Goal: Task Accomplishment & Management: Manage account settings

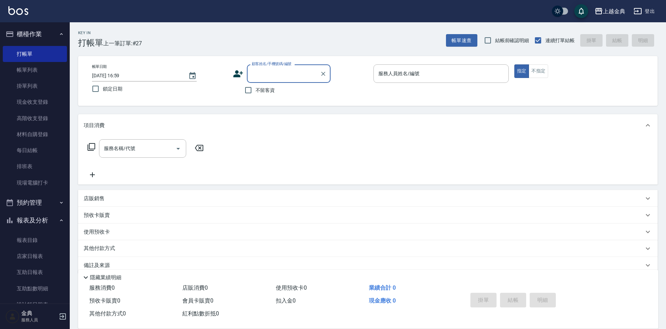
scroll to position [12, 0]
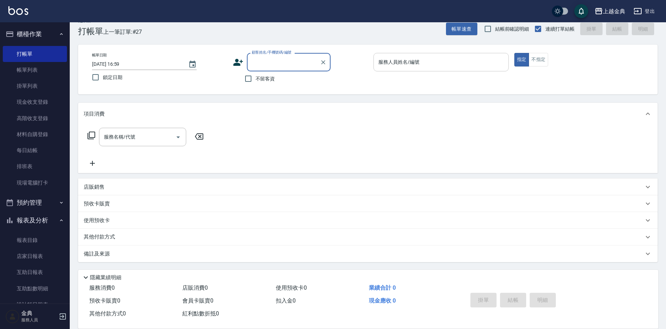
drag, startPoint x: 247, startPoint y: 79, endPoint x: 413, endPoint y: 71, distance: 166.0
click at [247, 78] on input "不留客資" at bounding box center [248, 78] width 15 height 15
checkbox input "true"
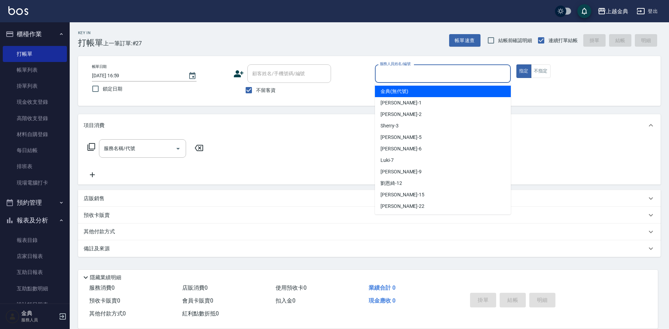
click at [417, 68] on input "服務人員姓名/編號" at bounding box center [443, 74] width 130 height 12
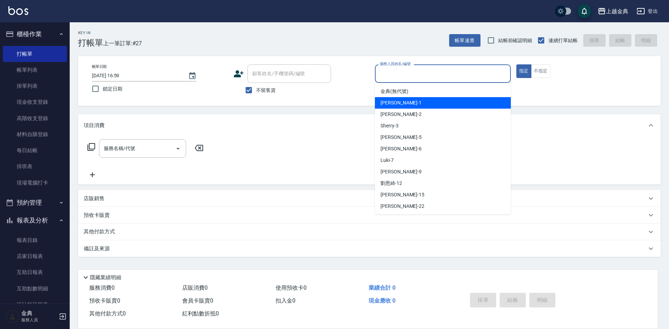
click at [416, 106] on div "Emma -1" at bounding box center [443, 103] width 136 height 12
type input "Emma-1"
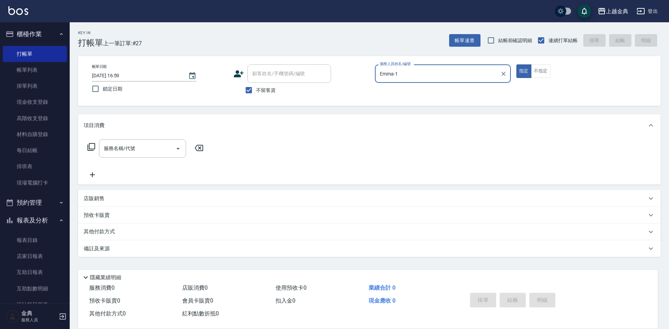
click at [93, 148] on icon at bounding box center [91, 147] width 8 height 8
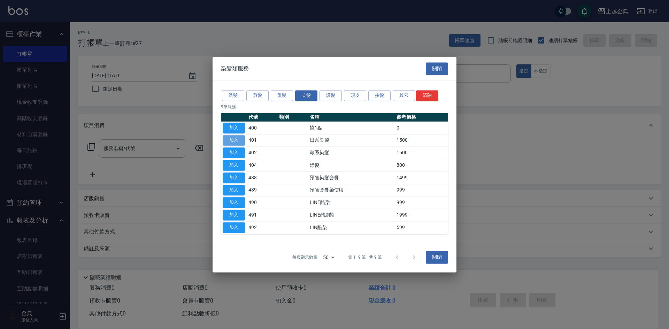
click at [236, 139] on button "加入" at bounding box center [234, 140] width 22 height 11
type input "日系染髮(401)"
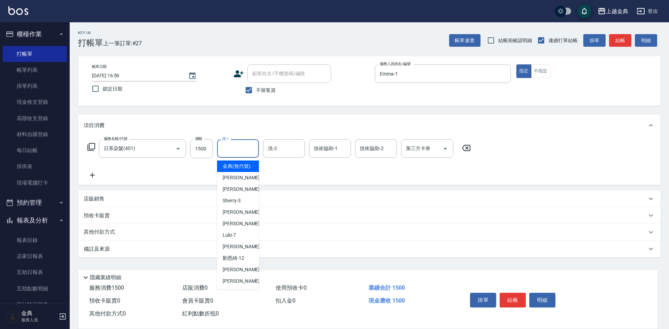
drag, startPoint x: 245, startPoint y: 149, endPoint x: 281, endPoint y: 149, distance: 35.5
click at [246, 149] on input "洗-1" at bounding box center [238, 149] width 36 height 12
click at [241, 195] on div "Cindy -2" at bounding box center [238, 190] width 42 height 12
type input "Cindy-2"
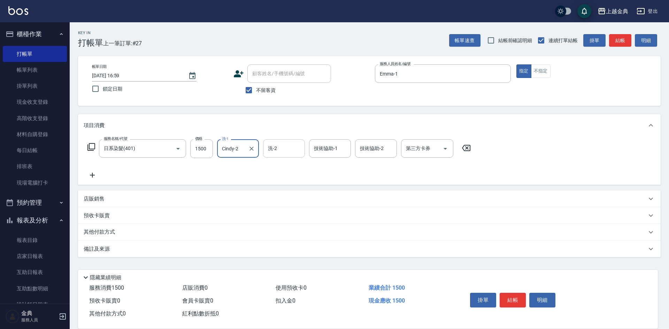
click at [295, 142] on div "洗-2" at bounding box center [284, 148] width 42 height 18
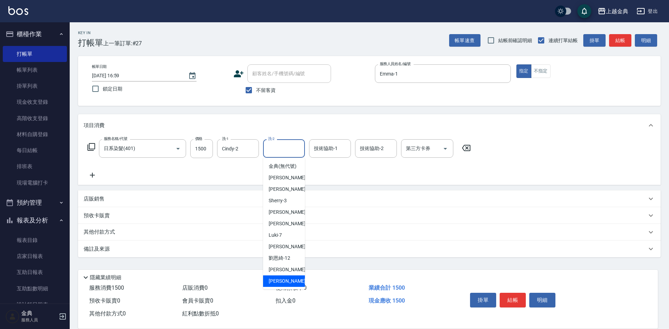
click at [285, 287] on div "[PERSON_NAME] -22" at bounding box center [284, 282] width 42 height 12
type input "[PERSON_NAME]-22"
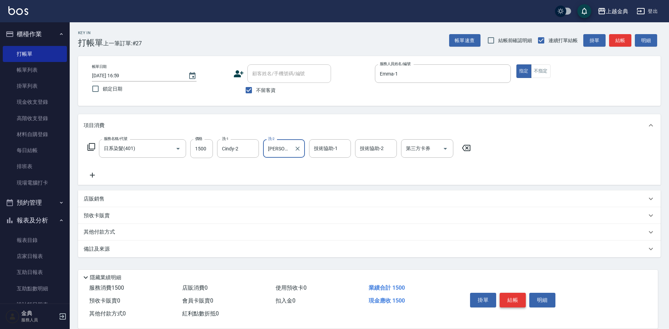
click at [515, 298] on button "結帳" at bounding box center [513, 300] width 26 height 15
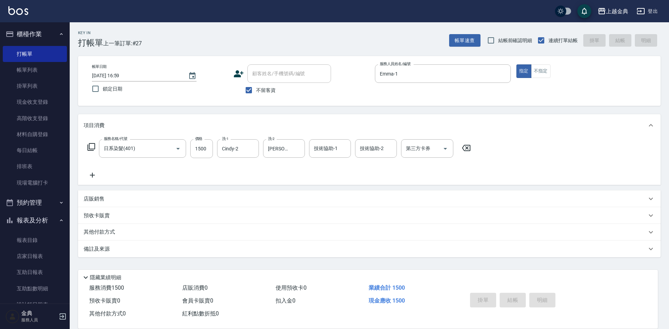
type input "[DATE] 19:08"
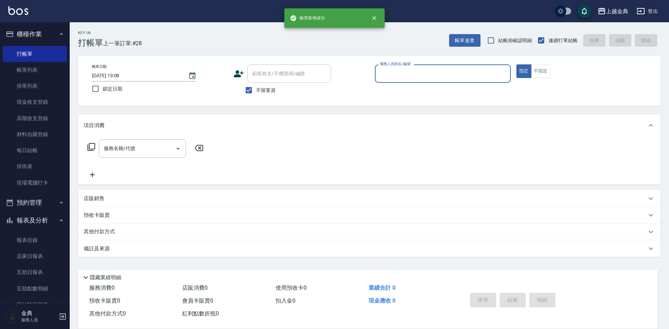
click at [465, 67] on div "服務人員姓名/編號" at bounding box center [443, 73] width 136 height 18
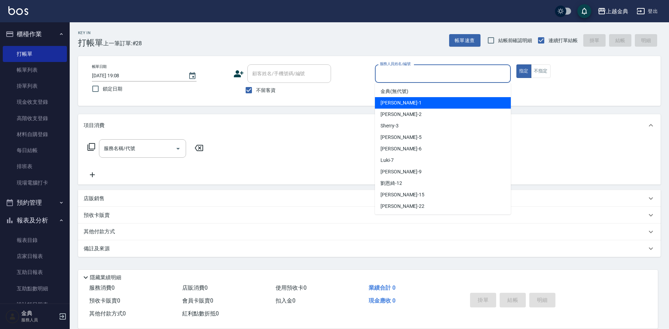
click at [451, 103] on div "Emma -1" at bounding box center [443, 103] width 136 height 12
type input "Emma-1"
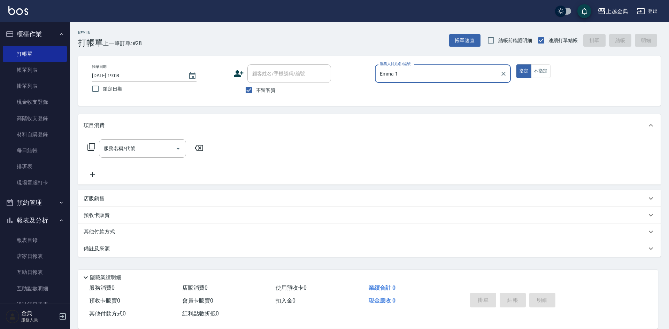
click at [92, 143] on icon at bounding box center [91, 147] width 8 height 8
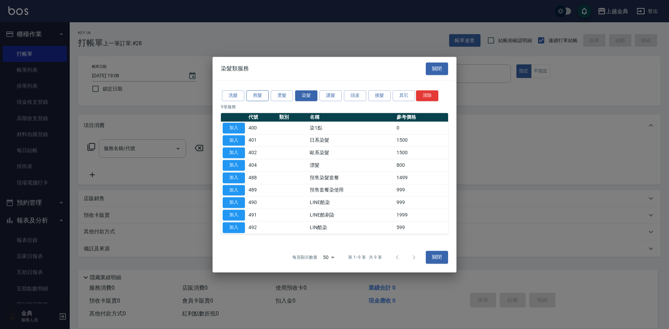
drag, startPoint x: 252, startPoint y: 95, endPoint x: 260, endPoint y: 102, distance: 10.9
click at [252, 95] on button "剪髮" at bounding box center [257, 95] width 22 height 11
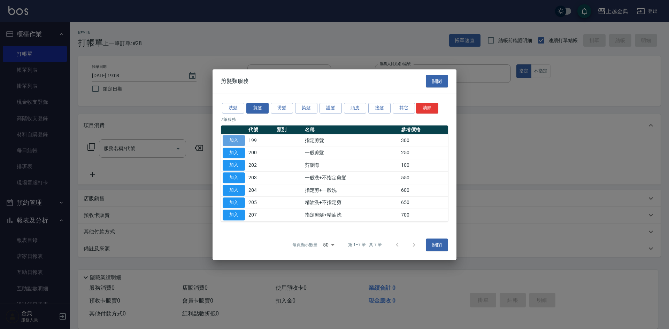
click at [240, 137] on button "加入" at bounding box center [234, 140] width 22 height 11
type input "指定剪髮(199)"
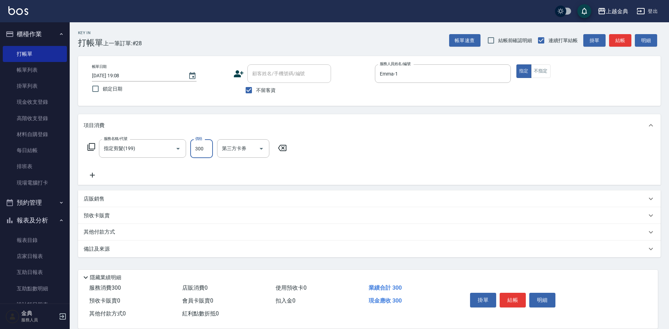
click at [206, 146] on input "300" at bounding box center [201, 148] width 23 height 19
type input "900"
click at [515, 294] on button "結帳" at bounding box center [513, 300] width 26 height 15
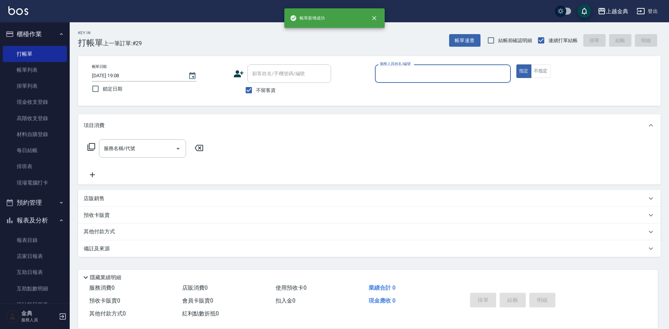
drag, startPoint x: 427, startPoint y: 73, endPoint x: 427, endPoint y: 82, distance: 8.7
click at [427, 74] on input "服務人員姓名/編號" at bounding box center [443, 74] width 130 height 12
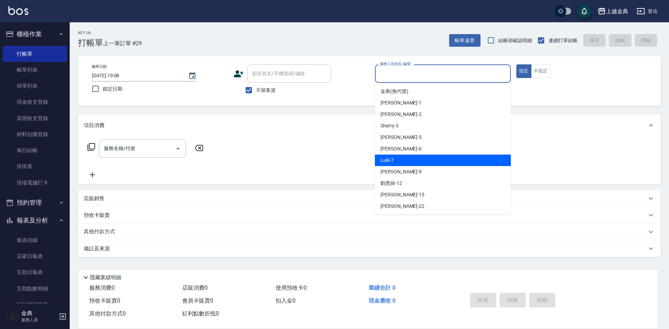
click at [398, 155] on div "Luki -7" at bounding box center [443, 161] width 136 height 12
type input "Luki-7"
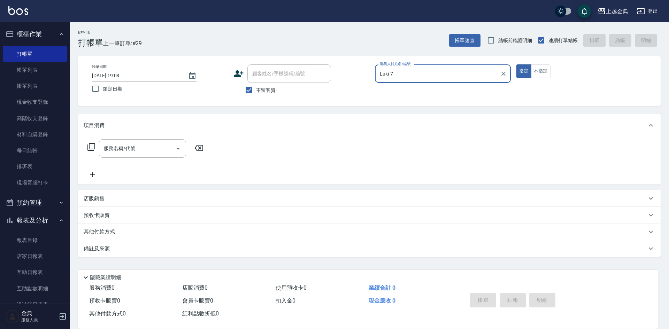
click at [93, 147] on icon at bounding box center [91, 147] width 8 height 8
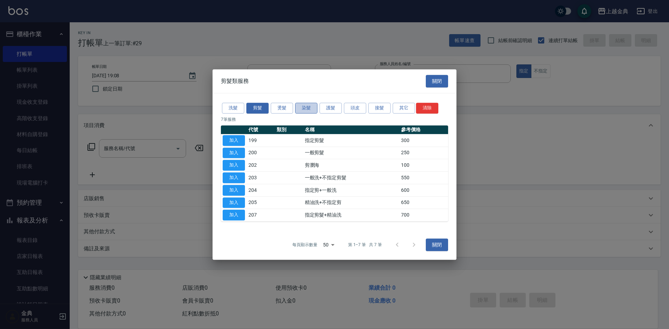
click at [307, 110] on button "染髮" at bounding box center [306, 108] width 22 height 11
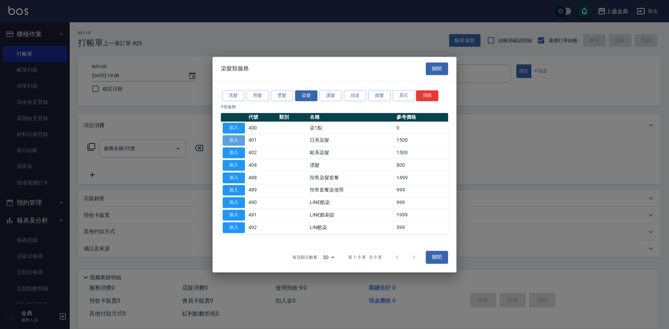
click at [236, 138] on button "加入" at bounding box center [234, 140] width 22 height 11
type input "日系染髮(401)"
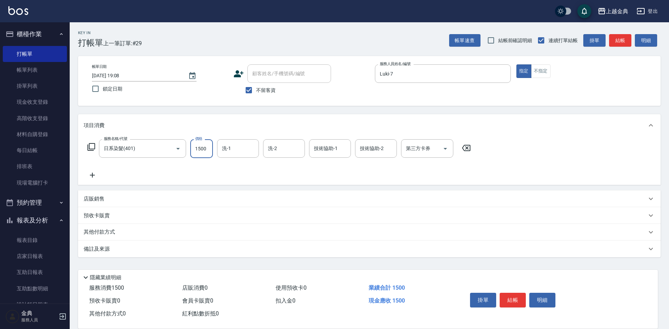
click at [210, 152] on input "1500" at bounding box center [201, 148] width 23 height 19
click at [86, 143] on div "服務名稱/代號 日系染髮(401) 服務名稱/代號 價格 2500 價格 洗-1 洗-1 洗-2 洗-2 技術協助-1 技術協助-1 技術協助-2 技術協助-…" at bounding box center [279, 148] width 391 height 19
click at [88, 147] on icon at bounding box center [91, 147] width 8 height 8
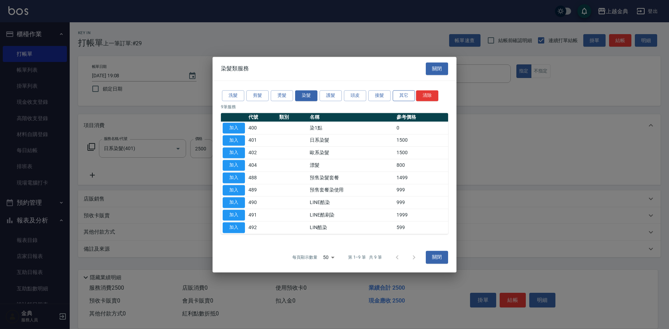
click at [404, 94] on button "其它" at bounding box center [404, 95] width 22 height 11
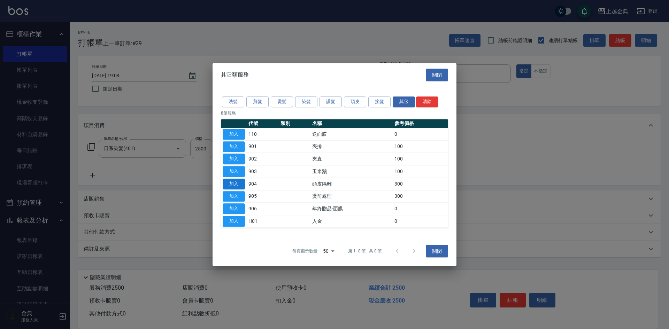
click at [231, 183] on button "加入" at bounding box center [234, 184] width 22 height 11
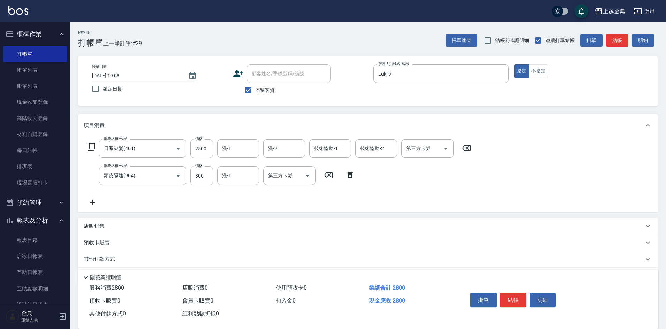
click at [350, 177] on icon at bounding box center [349, 175] width 17 height 8
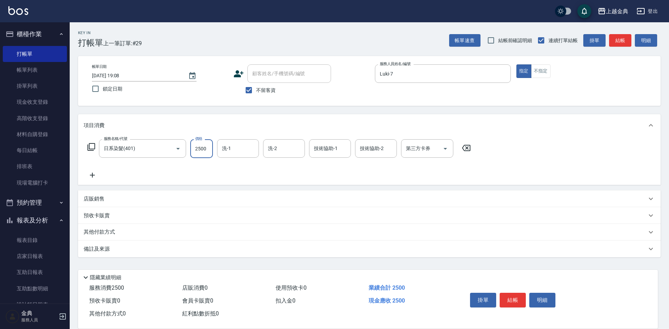
click at [199, 155] on input "2500" at bounding box center [201, 148] width 23 height 19
type input "3100"
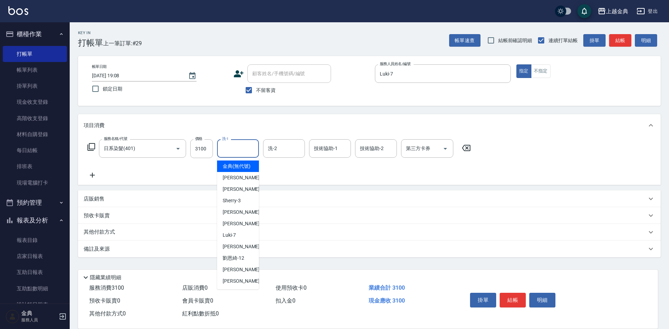
drag, startPoint x: 235, startPoint y: 143, endPoint x: 238, endPoint y: 163, distance: 19.8
click at [235, 143] on input "洗-1" at bounding box center [238, 149] width 36 height 12
click at [239, 286] on div "[PERSON_NAME] -22" at bounding box center [238, 282] width 42 height 12
type input "[PERSON_NAME]-22"
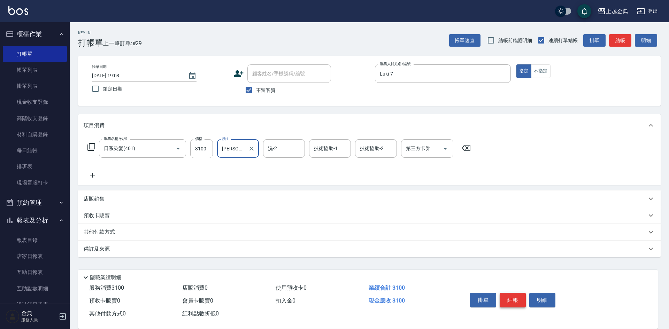
click at [514, 295] on button "結帳" at bounding box center [513, 300] width 26 height 15
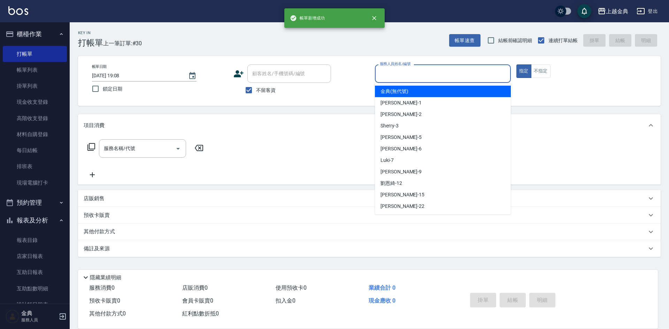
click at [421, 75] on input "服務人員姓名/編號" at bounding box center [443, 74] width 130 height 12
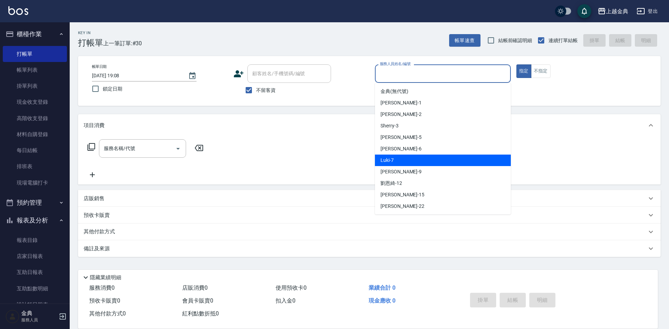
drag, startPoint x: 405, startPoint y: 160, endPoint x: 393, endPoint y: 156, distance: 12.3
click at [404, 160] on div "Luki -7" at bounding box center [443, 161] width 136 height 12
type input "Luki-7"
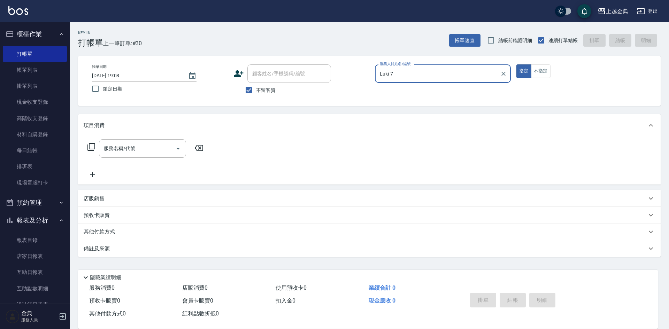
click at [262, 83] on label "不留客資" at bounding box center [259, 90] width 34 height 15
click at [256, 83] on input "不留客資" at bounding box center [249, 90] width 15 height 15
checkbox input "false"
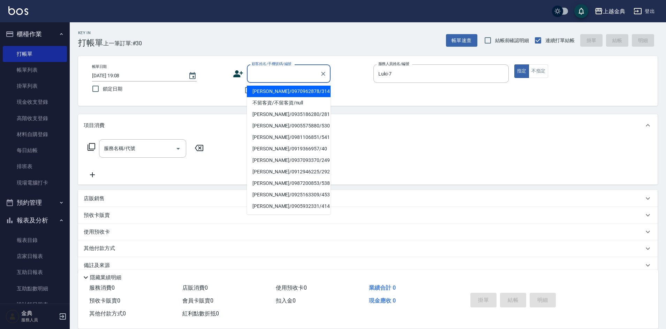
click at [268, 75] on input "顧客姓名/手機號碼/編號" at bounding box center [283, 74] width 67 height 12
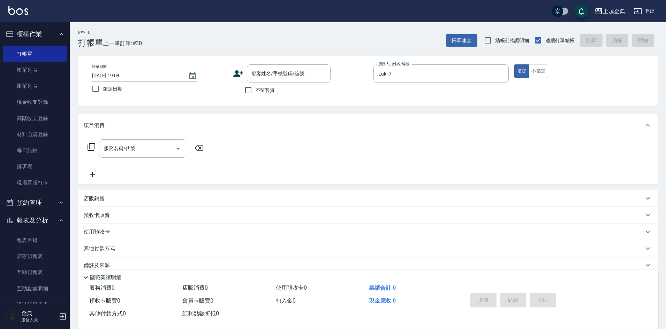
click at [309, 53] on div "Key In 打帳單 上一筆訂單:#30 帳單速查 結帳前確認明細 連續打單結帳 掛單 結帳 明細 帳單日期 [DATE] 19:08 鎖定日期 顧客姓名/手…" at bounding box center [368, 181] width 596 height 319
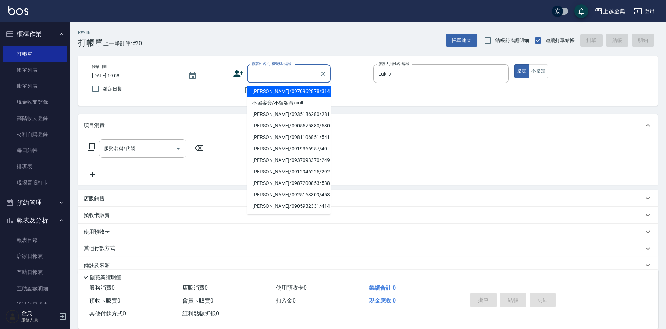
click at [282, 78] on input "顧客姓名/手機號碼/編號" at bounding box center [283, 74] width 67 height 12
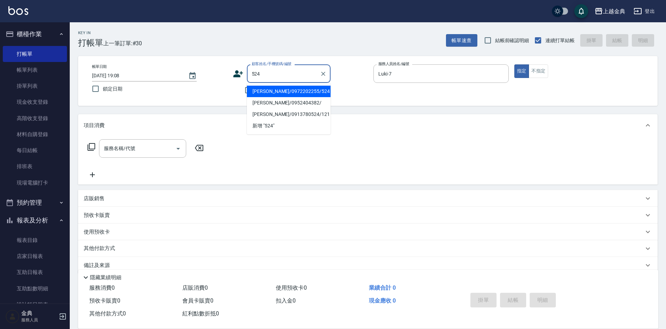
click at [296, 95] on li "[PERSON_NAME]/0972202255/524" at bounding box center [289, 92] width 84 height 12
type input "[PERSON_NAME]/0972202255/524"
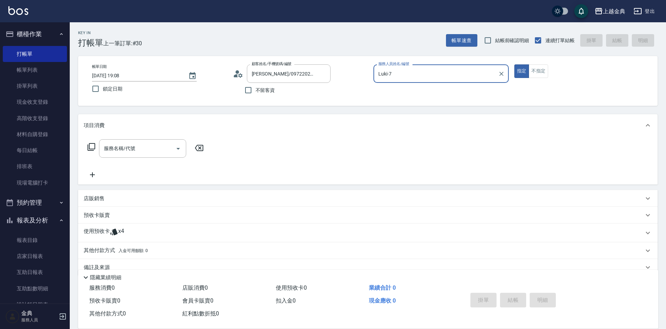
click at [92, 147] on icon at bounding box center [91, 147] width 8 height 8
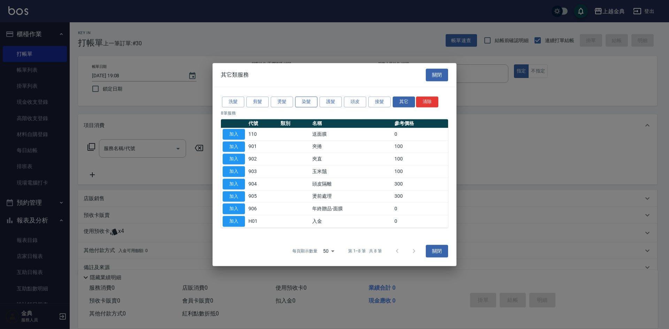
drag, startPoint x: 278, startPoint y: 102, endPoint x: 301, endPoint y: 98, distance: 23.3
click at [300, 98] on div "洗髮 剪髮 燙髮 染髮 護髮 頭皮 接髮 其它 清除" at bounding box center [334, 101] width 227 height 13
click at [301, 98] on button "染髮" at bounding box center [306, 102] width 22 height 11
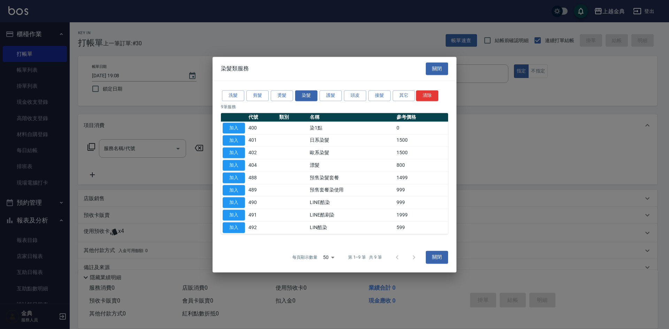
click at [239, 137] on button "加入" at bounding box center [234, 140] width 22 height 11
type input "日系染髮(401)"
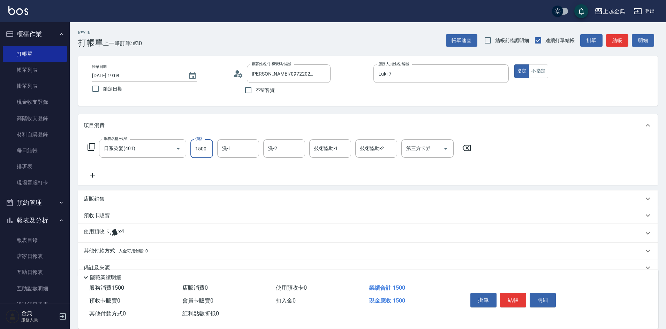
click at [199, 143] on input "1500" at bounding box center [201, 148] width 23 height 19
type input "2000"
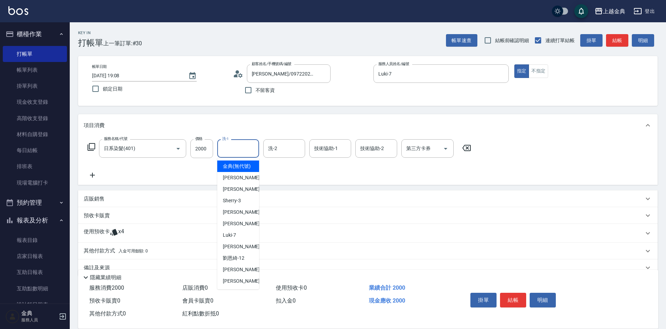
click at [245, 149] on input "洗-1" at bounding box center [238, 149] width 36 height 12
click at [240, 284] on div "[PERSON_NAME] -22" at bounding box center [238, 282] width 42 height 12
type input "[PERSON_NAME]-22"
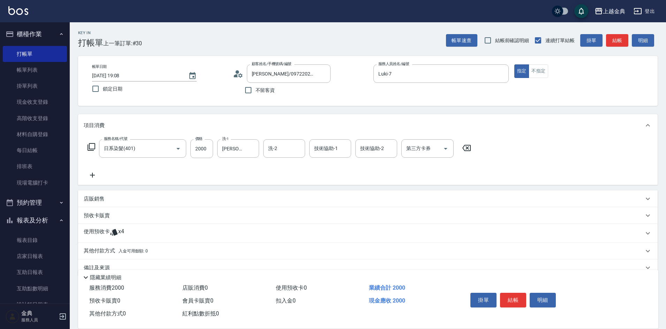
click at [113, 234] on icon at bounding box center [114, 232] width 8 height 8
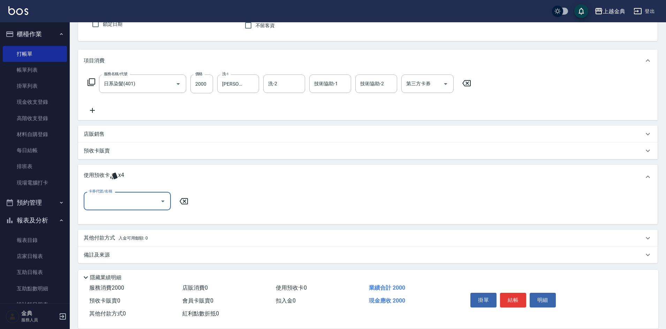
click at [118, 202] on input "卡券代號/名稱" at bounding box center [122, 201] width 70 height 12
drag, startPoint x: 120, startPoint y: 216, endPoint x: 176, endPoint y: 217, distance: 56.1
click at [121, 217] on div "護髮包套3送1(1) 剩餘4張" at bounding box center [127, 219] width 87 height 12
type input "護髮包套3送1(1)"
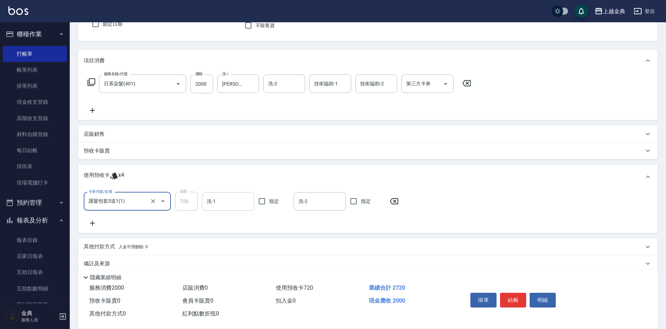
click at [231, 202] on input "洗-1" at bounding box center [228, 202] width 46 height 12
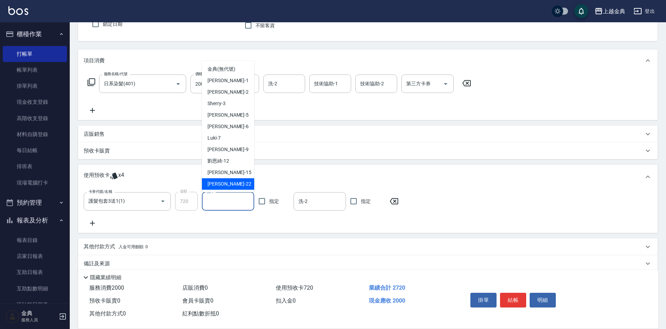
click at [228, 183] on div "[PERSON_NAME] -22" at bounding box center [228, 184] width 52 height 12
type input "[PERSON_NAME]-22"
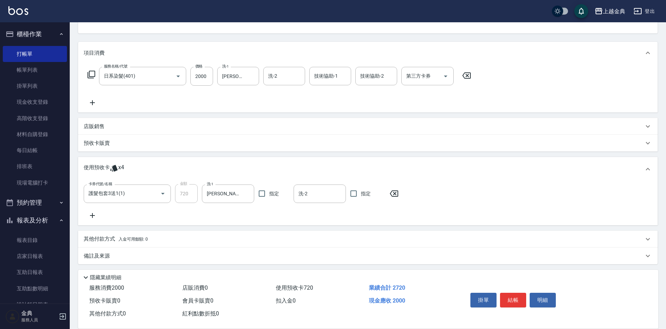
scroll to position [75, 0]
click at [102, 235] on p "其他付款方式 入金可用餘額: 0" at bounding box center [116, 237] width 64 height 8
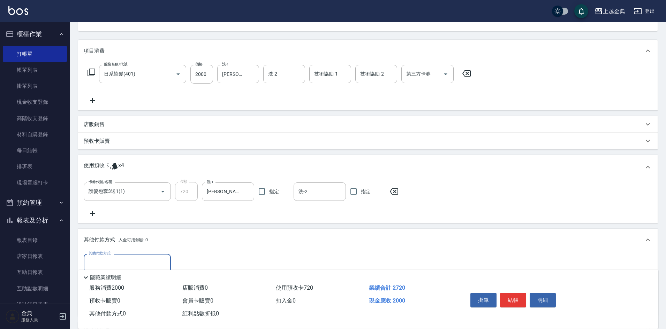
scroll to position [0, 0]
click at [104, 260] on input "其他付款方式" at bounding box center [127, 263] width 81 height 12
drag, startPoint x: 99, startPoint y: 291, endPoint x: 112, endPoint y: 289, distance: 13.8
click at [99, 291] on span "信用卡" at bounding box center [127, 293] width 87 height 12
type input "信用卡"
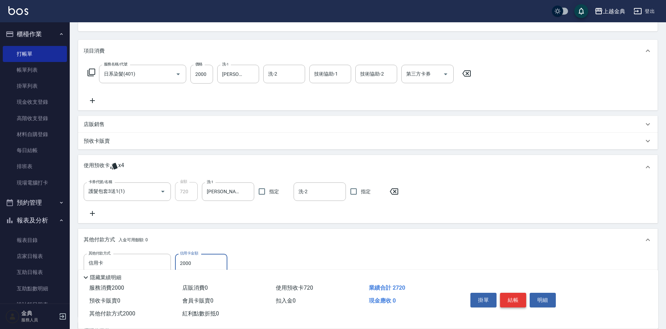
type input "2000"
click at [516, 294] on button "結帳" at bounding box center [513, 300] width 26 height 15
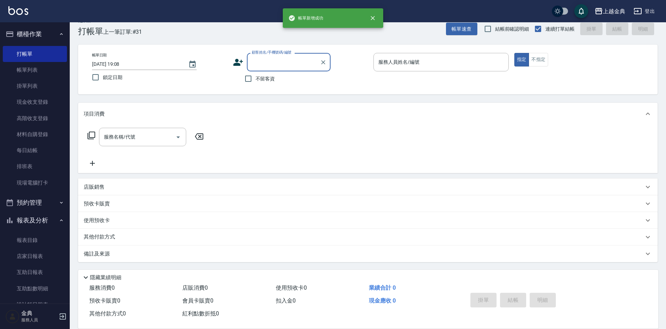
scroll to position [12, 0]
click at [411, 64] on input "服務人員姓名/編號" at bounding box center [440, 62] width 129 height 12
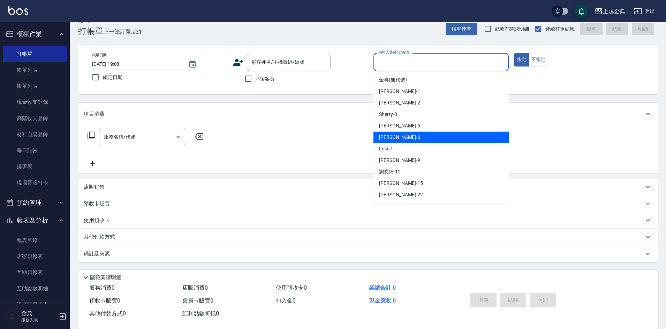
click at [417, 137] on div "[PERSON_NAME] -6" at bounding box center [440, 138] width 135 height 12
type input "[PERSON_NAME]-6"
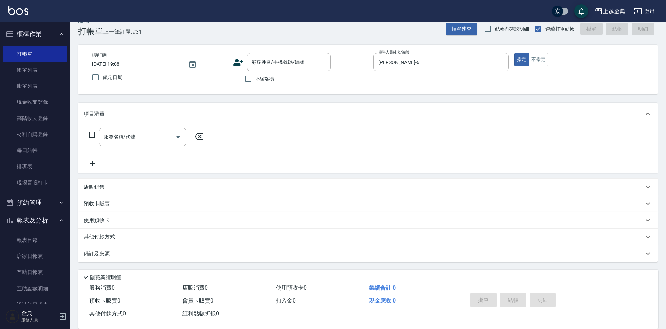
click at [258, 81] on span "不留客資" at bounding box center [265, 78] width 20 height 7
click at [255, 81] on input "不留客資" at bounding box center [248, 78] width 15 height 15
checkbox input "true"
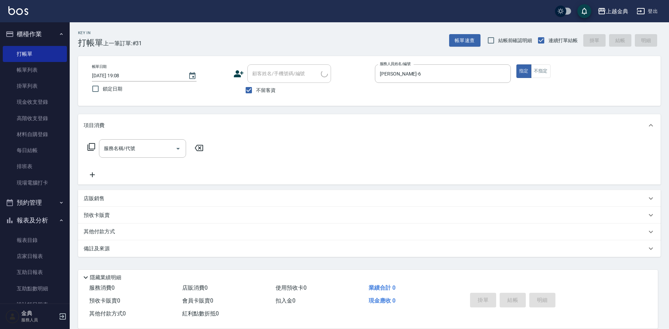
click at [95, 150] on icon at bounding box center [91, 147] width 8 height 8
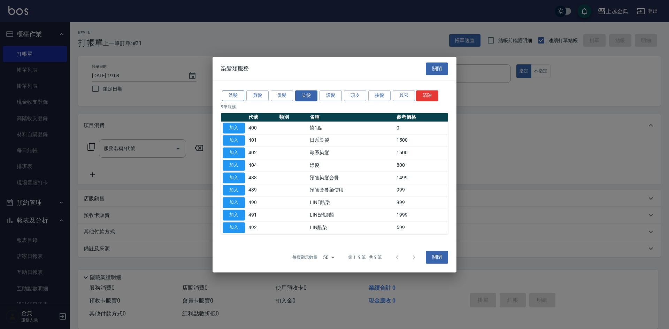
click at [231, 94] on button "洗髮" at bounding box center [233, 95] width 22 height 11
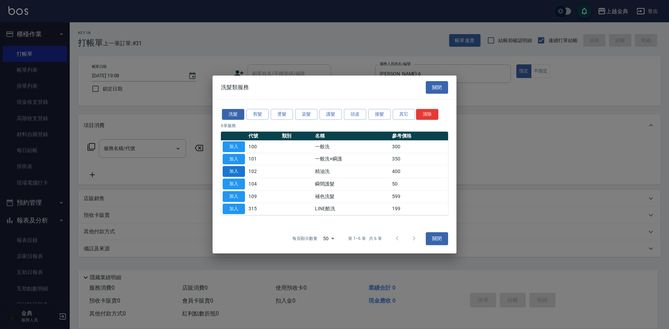
click at [228, 171] on button "加入" at bounding box center [234, 171] width 22 height 11
type input "精油洗(102)"
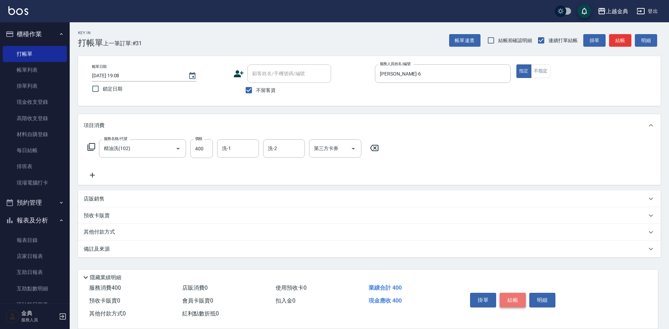
click at [518, 297] on button "結帳" at bounding box center [513, 300] width 26 height 15
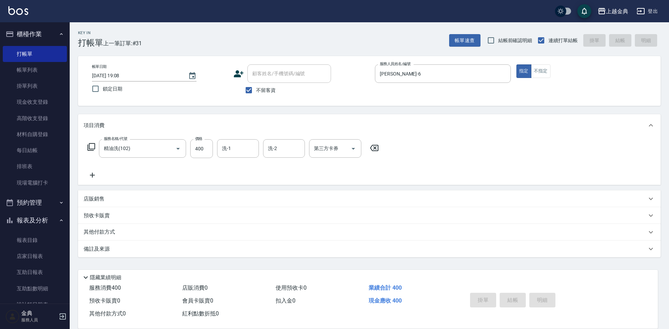
type input "[DATE] 19:09"
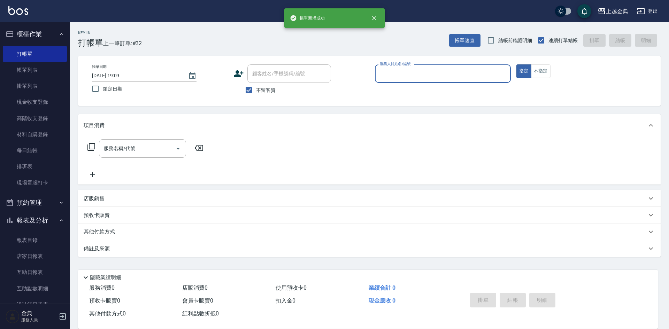
drag, startPoint x: 410, startPoint y: 76, endPoint x: 410, endPoint y: 81, distance: 5.6
click at [410, 80] on input "服務人員姓名/編號" at bounding box center [443, 74] width 130 height 12
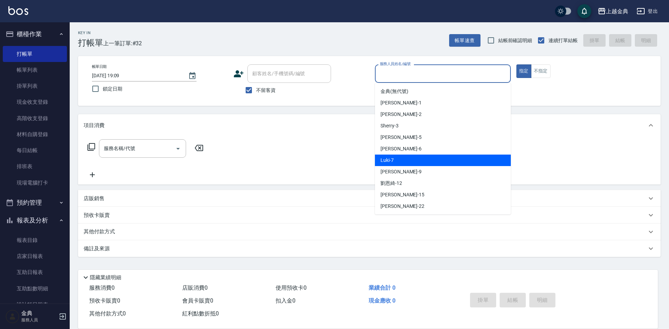
click at [414, 163] on div "Luki -7" at bounding box center [443, 161] width 136 height 12
type input "Luki-7"
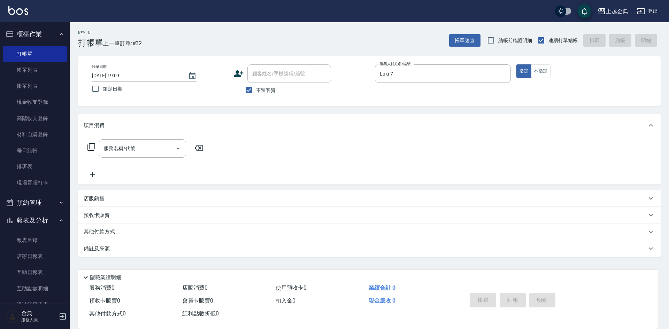
click at [91, 149] on icon at bounding box center [91, 147] width 8 height 8
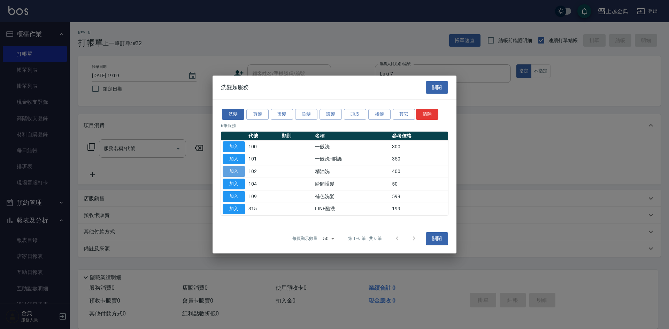
click at [228, 170] on button "加入" at bounding box center [234, 171] width 22 height 11
type input "精油洗(102)"
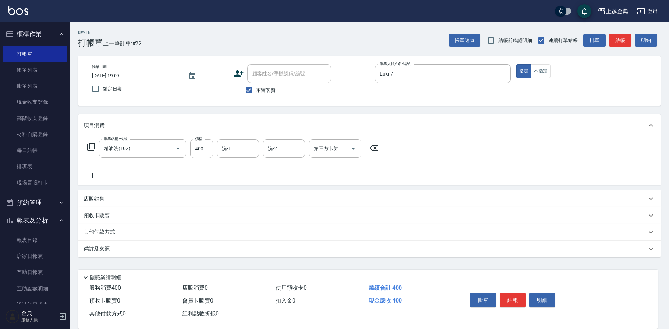
click at [91, 150] on icon at bounding box center [91, 147] width 8 height 8
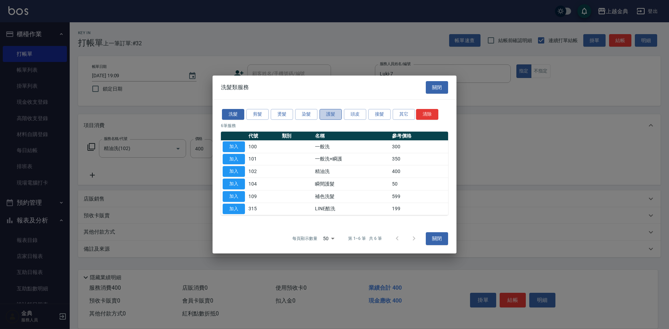
click at [329, 112] on button "護髮" at bounding box center [331, 114] width 22 height 11
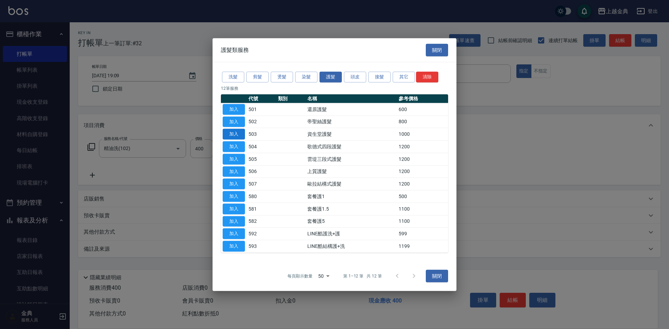
click at [232, 135] on button "加入" at bounding box center [234, 134] width 22 height 11
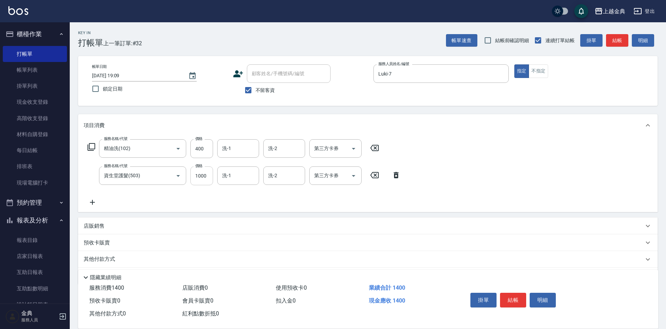
click at [213, 177] on input "1000" at bounding box center [201, 176] width 23 height 19
type input "1100"
click at [113, 260] on p "其他付款方式" at bounding box center [101, 260] width 35 height 8
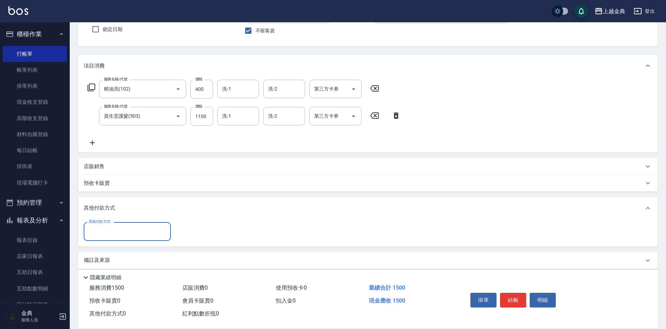
scroll to position [66, 0]
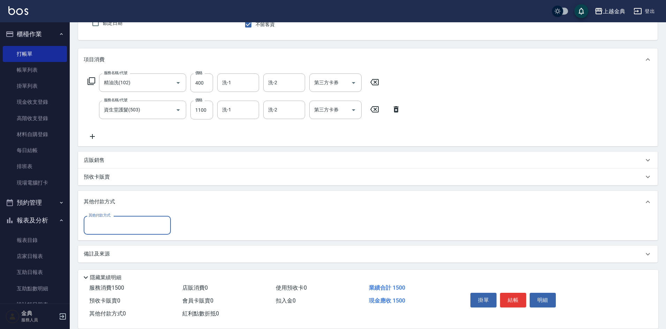
click at [111, 228] on input "其他付款方式" at bounding box center [127, 225] width 81 height 12
drag, startPoint x: 104, startPoint y: 254, endPoint x: 169, endPoint y: 238, distance: 66.8
click at [104, 255] on span "信用卡" at bounding box center [127, 255] width 87 height 12
type input "信用卡"
type input "1500"
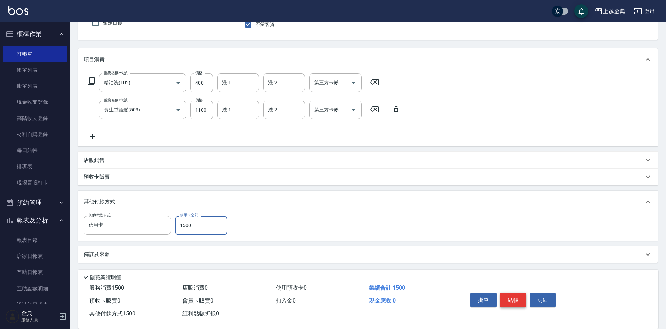
click at [511, 297] on button "結帳" at bounding box center [513, 300] width 26 height 15
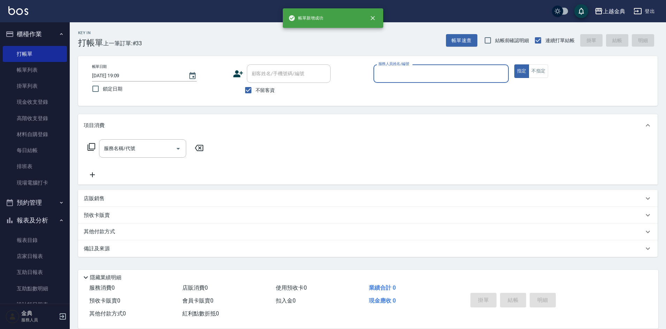
scroll to position [0, 0]
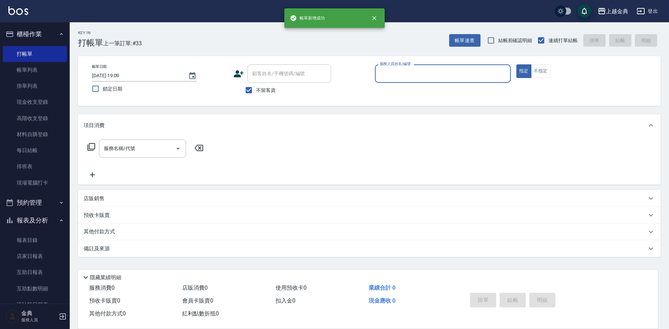
click at [427, 71] on input "服務人員姓名/編號" at bounding box center [443, 74] width 130 height 12
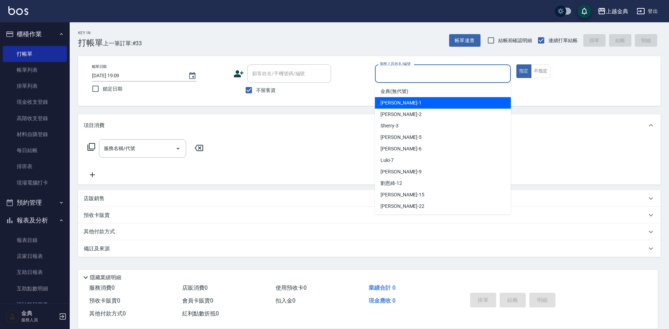
click at [427, 102] on div "Emma -1" at bounding box center [443, 103] width 136 height 12
type input "Emma-1"
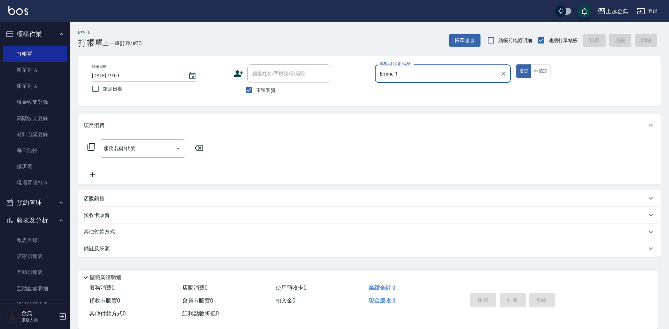
drag, startPoint x: 105, startPoint y: 146, endPoint x: 87, endPoint y: 146, distance: 17.4
click at [87, 146] on icon at bounding box center [91, 147] width 8 height 8
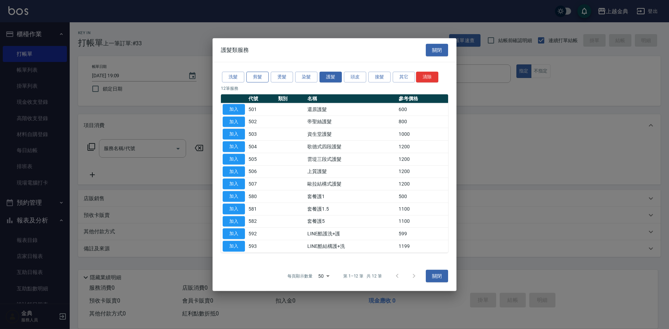
drag, startPoint x: 256, startPoint y: 69, endPoint x: 256, endPoint y: 77, distance: 8.0
click at [256, 74] on div "洗髮 剪髮 燙髮 染髮 護髮 頭皮 接髮 其它 清除 12 筆服務 代號 類別 名稱 參考價格 加入 501 還原護髮 600 加入 502 帝聖絲護髮 80…" at bounding box center [335, 161] width 244 height 199
click at [256, 77] on button "剪髮" at bounding box center [257, 77] width 22 height 11
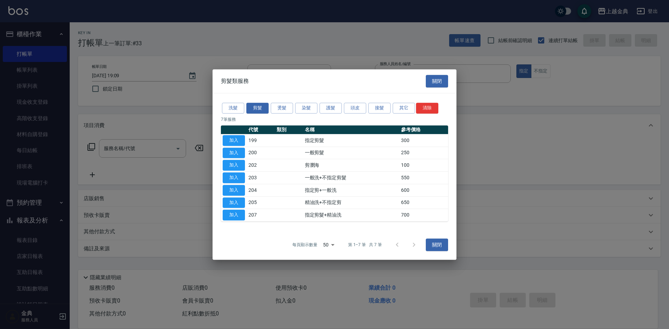
drag, startPoint x: 230, startPoint y: 141, endPoint x: 308, endPoint y: 198, distance: 96.8
click at [230, 144] on button "加入" at bounding box center [234, 140] width 22 height 11
type input "指定剪髮(199)"
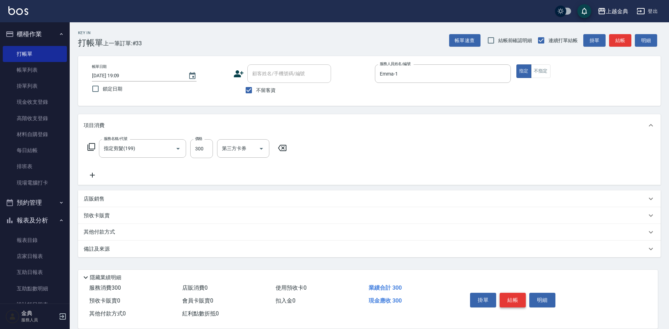
click at [514, 299] on button "結帳" at bounding box center [513, 300] width 26 height 15
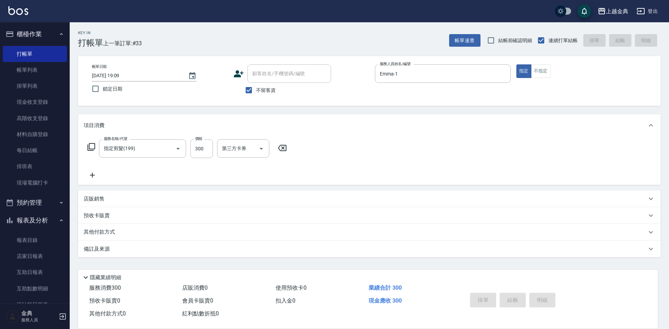
type input "[DATE] 19:11"
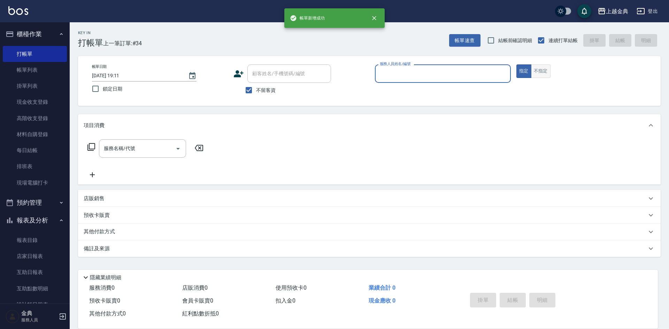
click at [544, 77] on button "不指定" at bounding box center [541, 71] width 20 height 14
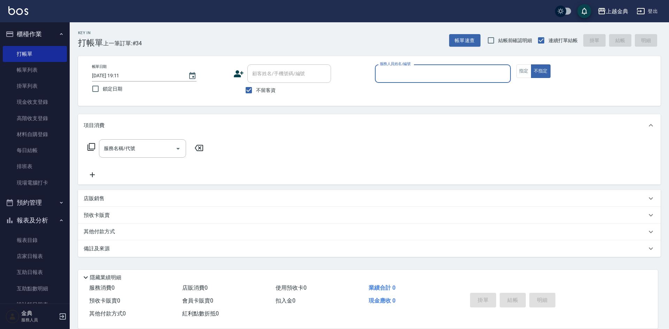
click at [480, 77] on input "服務人員姓名/編號" at bounding box center [443, 74] width 130 height 12
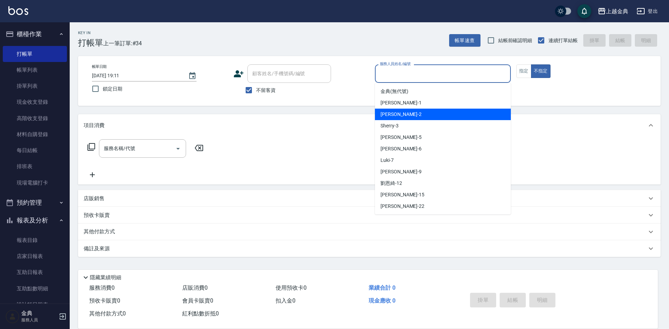
drag, startPoint x: 463, startPoint y: 113, endPoint x: 174, endPoint y: 149, distance: 291.4
click at [462, 113] on div "Cindy -2" at bounding box center [443, 115] width 136 height 12
type input "Cindy-2"
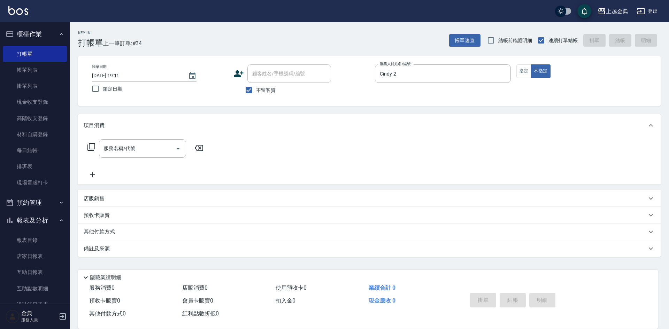
click at [88, 144] on icon at bounding box center [91, 147] width 8 height 8
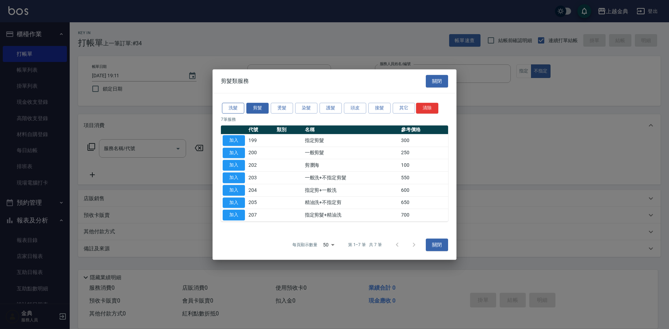
click at [230, 108] on button "洗髮" at bounding box center [233, 108] width 22 height 11
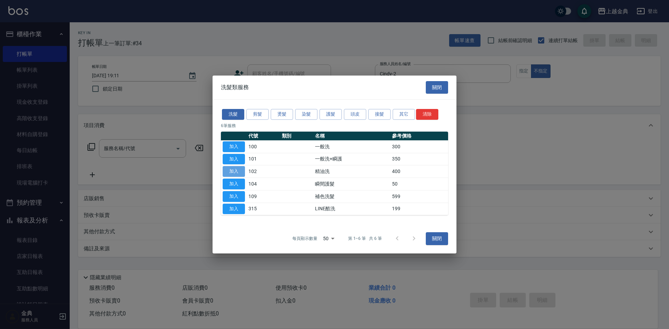
click at [239, 171] on button "加入" at bounding box center [234, 171] width 22 height 11
type input "精油洗(102)"
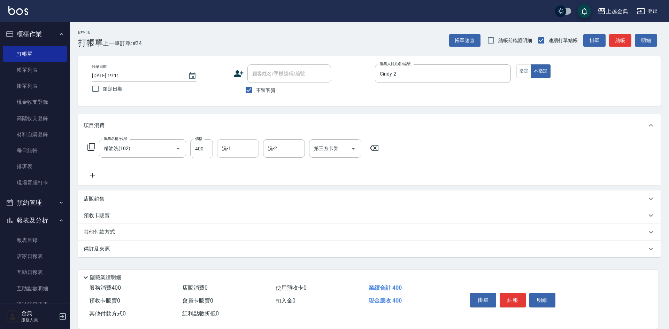
click at [236, 148] on input "洗-1" at bounding box center [238, 149] width 36 height 12
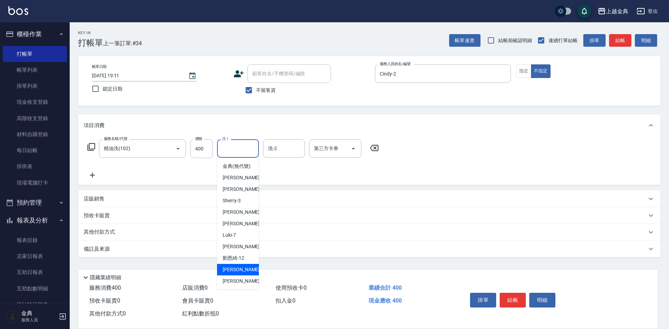
click at [244, 276] on div "[PERSON_NAME] -15" at bounding box center [238, 270] width 42 height 12
type input "[PERSON_NAME]-15"
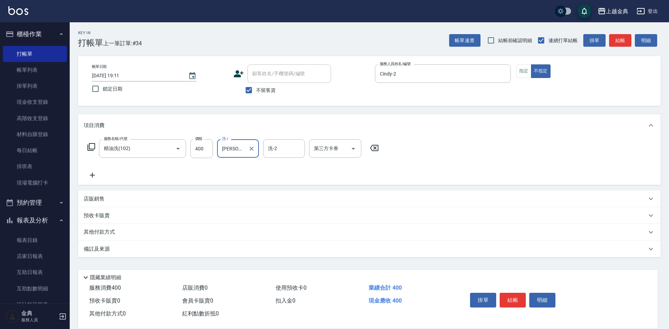
click at [506, 295] on button "結帳" at bounding box center [513, 300] width 26 height 15
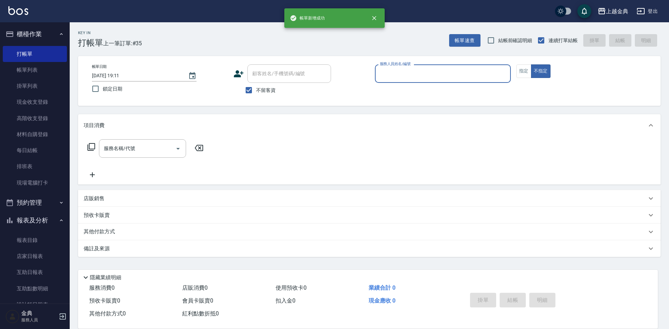
click at [490, 71] on input "服務人員姓名/編號" at bounding box center [443, 74] width 130 height 12
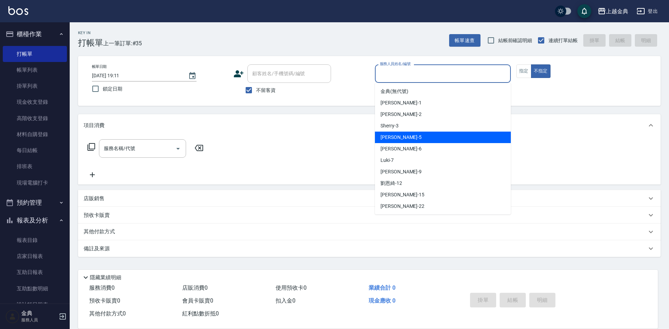
click at [453, 143] on div "小雅 -5" at bounding box center [443, 138] width 136 height 12
type input "[PERSON_NAME]-5"
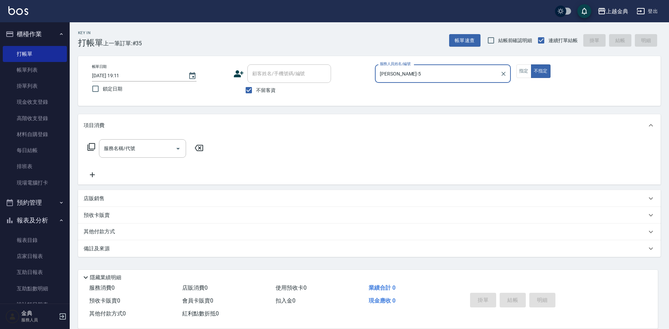
click at [91, 144] on div "服務名稱/代號 服務名稱/代號" at bounding box center [146, 148] width 124 height 18
click at [89, 146] on icon at bounding box center [91, 147] width 8 height 8
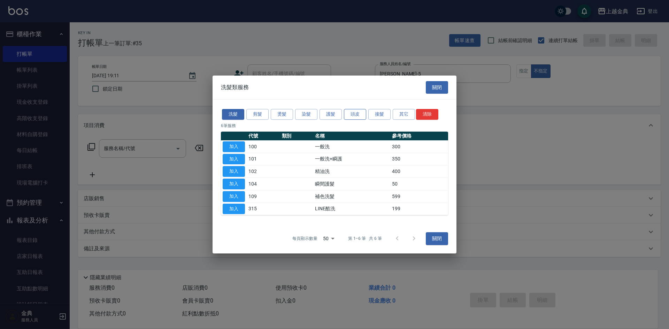
click at [349, 115] on button "頭皮" at bounding box center [355, 114] width 22 height 11
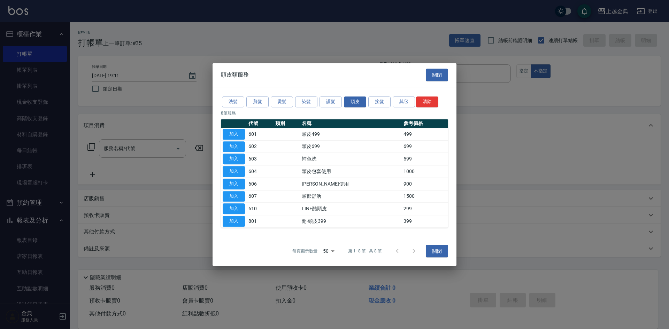
click at [237, 127] on th at bounding box center [234, 123] width 26 height 9
click at [236, 130] on button "加入" at bounding box center [234, 134] width 22 height 11
type input "頭皮499(601)"
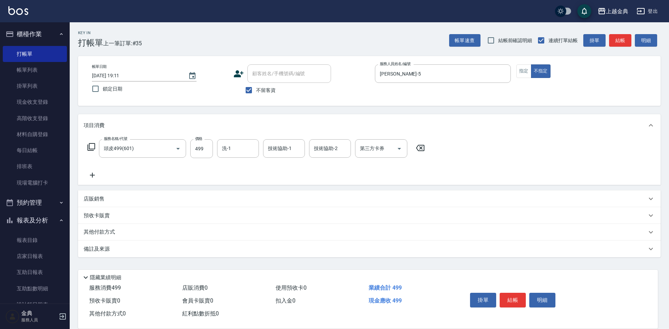
click at [91, 150] on icon at bounding box center [91, 147] width 8 height 8
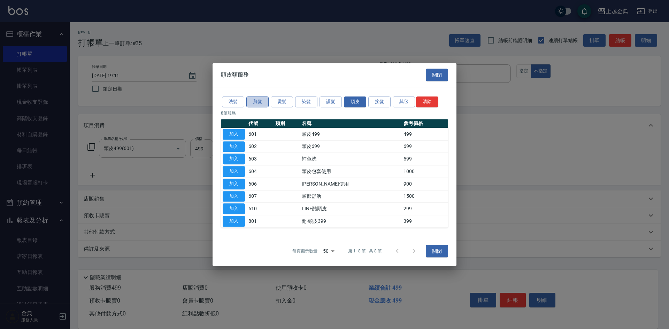
drag, startPoint x: 250, startPoint y: 99, endPoint x: 277, endPoint y: 120, distance: 33.7
click at [251, 99] on button "剪髮" at bounding box center [257, 102] width 22 height 11
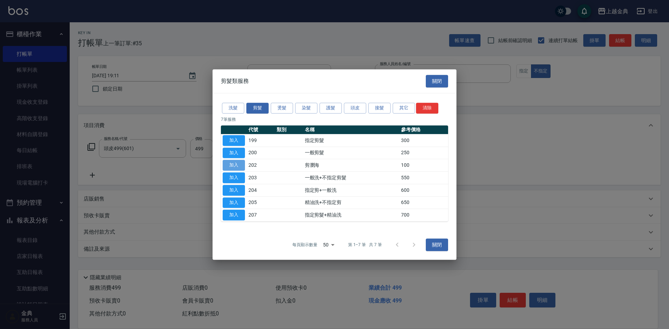
click at [239, 164] on button "加入" at bounding box center [234, 165] width 22 height 11
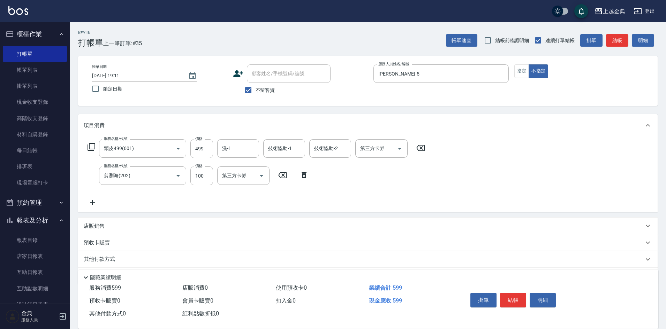
click at [196, 139] on label "價格" at bounding box center [198, 138] width 7 height 5
click at [196, 139] on input "499" at bounding box center [201, 148] width 23 height 19
type input "549"
click at [513, 293] on button "結帳" at bounding box center [513, 300] width 26 height 15
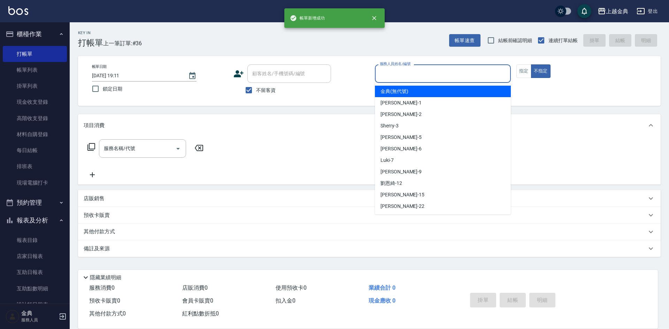
click at [415, 78] on input "服務人員姓名/編號" at bounding box center [443, 74] width 130 height 12
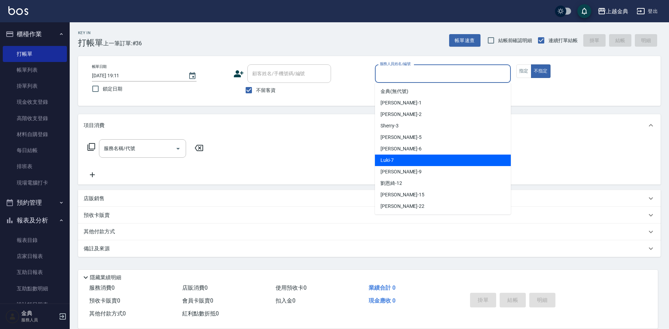
drag, startPoint x: 415, startPoint y: 162, endPoint x: 482, endPoint y: 112, distance: 84.1
click at [414, 162] on div "Luki -7" at bounding box center [443, 161] width 136 height 12
type input "Luki-7"
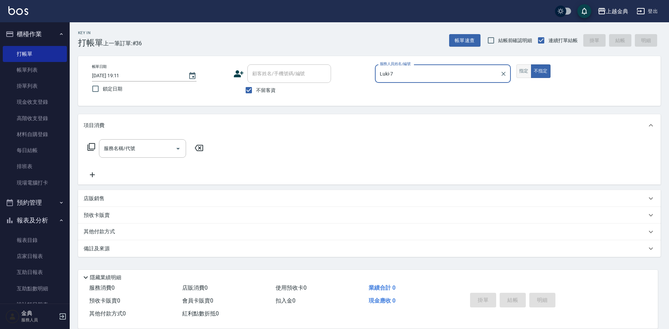
click at [518, 76] on button "指定" at bounding box center [523, 71] width 15 height 14
click at [93, 146] on icon at bounding box center [91, 147] width 8 height 8
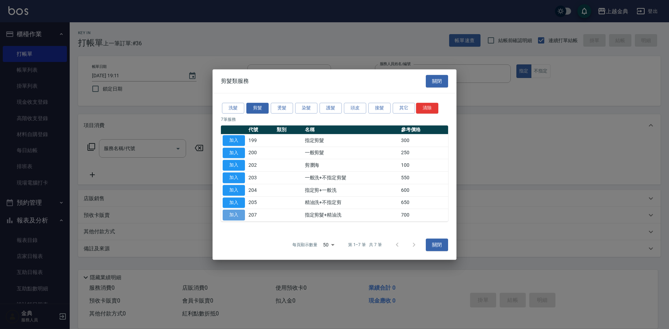
click at [233, 213] on button "加入" at bounding box center [234, 215] width 22 height 11
type input "指定剪髮+精油洗(207)"
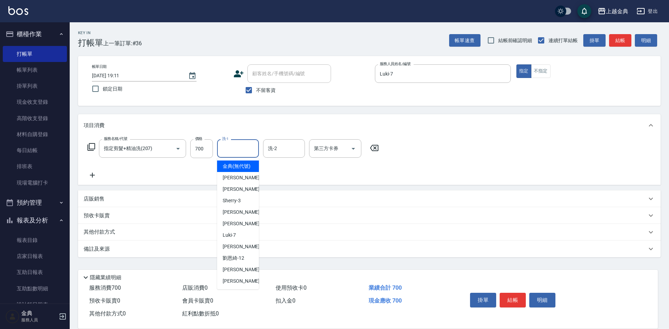
click at [229, 152] on input "洗-1" at bounding box center [238, 149] width 36 height 12
click at [230, 274] on span "[PERSON_NAME] -15" at bounding box center [245, 269] width 44 height 7
type input "[PERSON_NAME]-15"
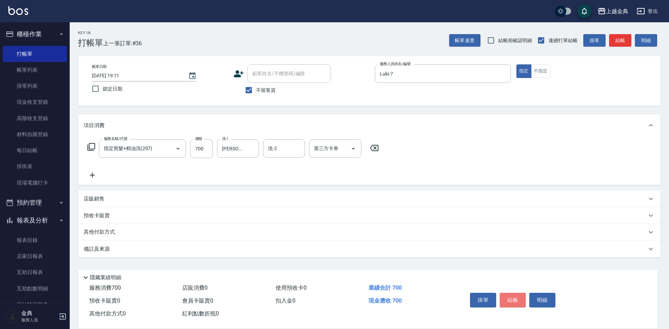
drag, startPoint x: 516, startPoint y: 297, endPoint x: 502, endPoint y: 288, distance: 16.8
click at [514, 297] on button "結帳" at bounding box center [513, 300] width 26 height 15
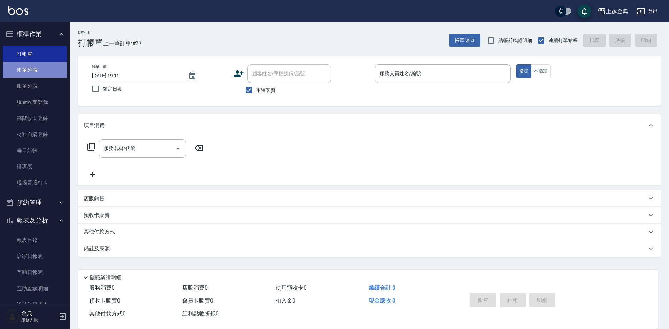
click at [48, 75] on link "帳單列表" at bounding box center [35, 70] width 64 height 16
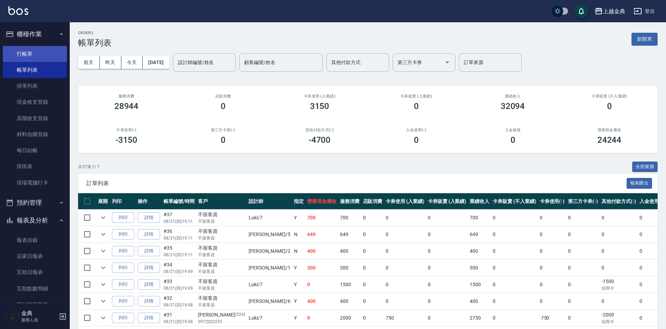
click at [48, 49] on link "打帳單" at bounding box center [35, 54] width 64 height 16
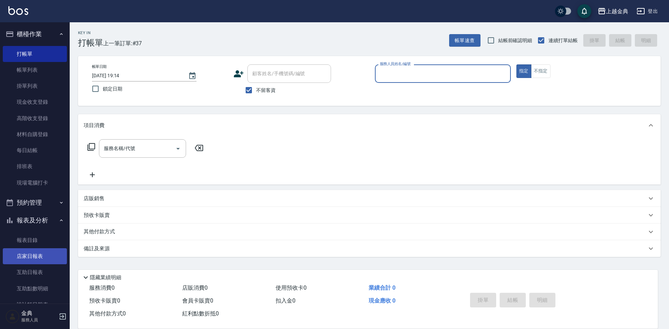
click at [42, 258] on link "店家日報表" at bounding box center [35, 256] width 64 height 16
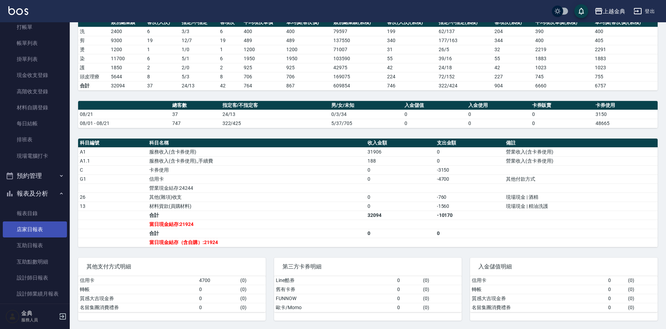
scroll to position [70, 0]
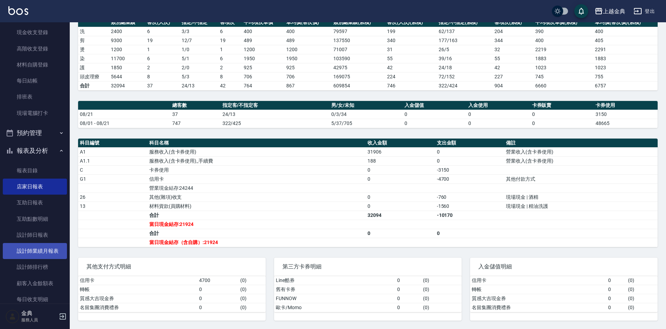
click at [55, 253] on link "設計師業績月報表" at bounding box center [35, 251] width 64 height 16
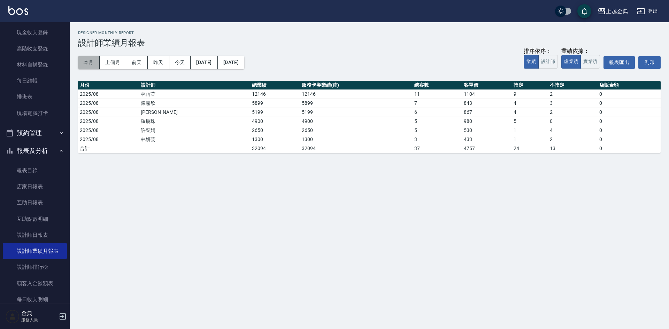
click at [92, 60] on button "本月" at bounding box center [89, 62] width 22 height 13
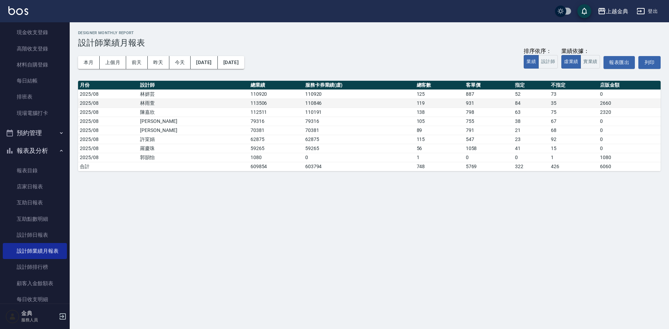
click at [186, 103] on td "林雨萱" at bounding box center [193, 103] width 110 height 9
click at [104, 64] on button "上個月" at bounding box center [113, 62] width 26 height 13
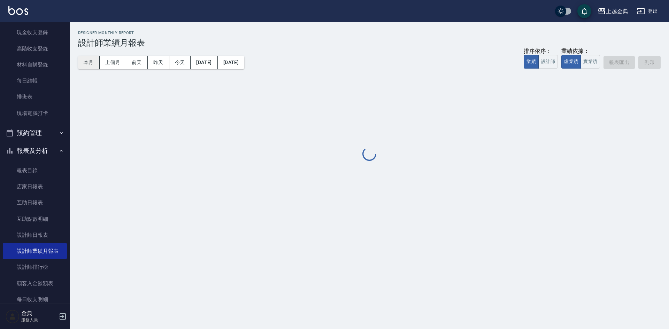
click at [94, 64] on button "本月" at bounding box center [89, 62] width 22 height 13
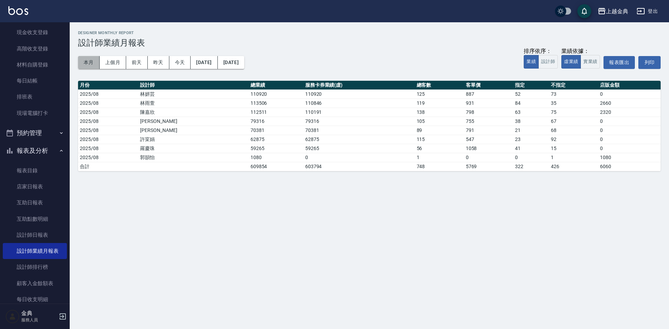
click at [94, 64] on button "本月" at bounding box center [89, 62] width 22 height 13
click at [18, 112] on link "現場電腦打卡" at bounding box center [35, 113] width 64 height 16
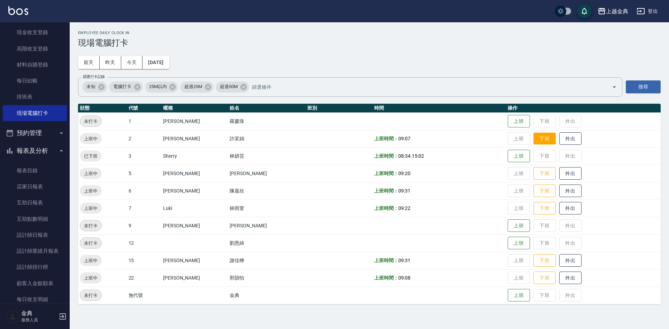
click at [535, 135] on button "下班" at bounding box center [545, 139] width 22 height 12
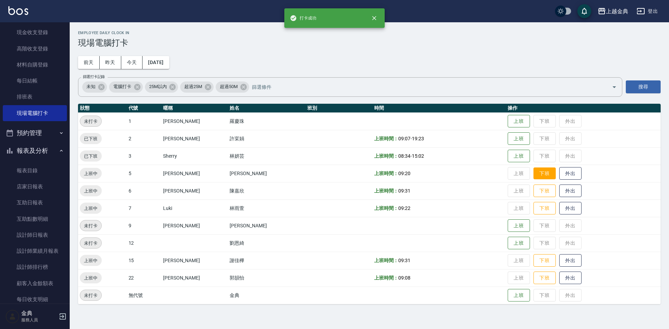
click at [534, 170] on button "下班" at bounding box center [545, 174] width 22 height 12
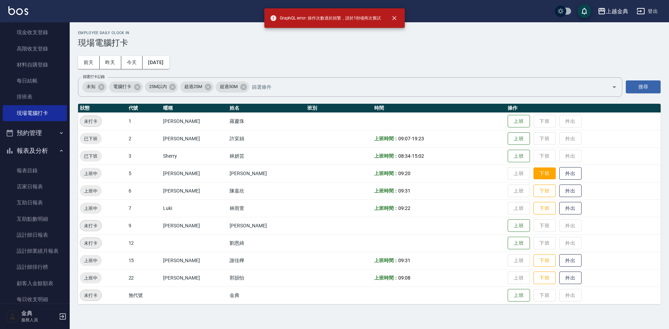
click at [535, 175] on button "下班" at bounding box center [545, 174] width 22 height 12
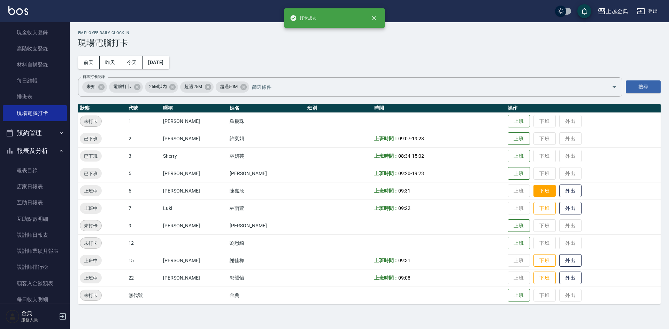
click at [534, 190] on button "下班" at bounding box center [545, 191] width 22 height 12
click at [534, 205] on button "下班" at bounding box center [545, 208] width 22 height 12
click at [534, 261] on button "下班" at bounding box center [545, 261] width 22 height 12
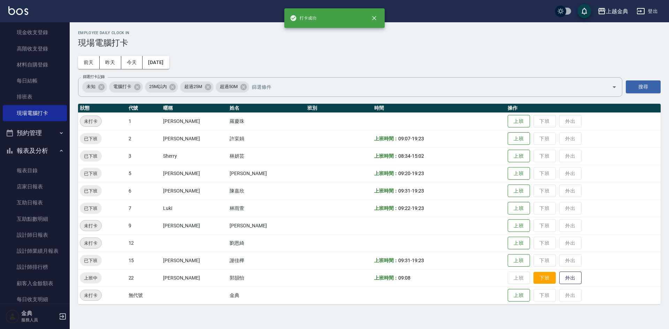
click at [534, 279] on button "下班" at bounding box center [545, 278] width 22 height 12
